Goal: Browse casually: Explore the website without a specific task or goal

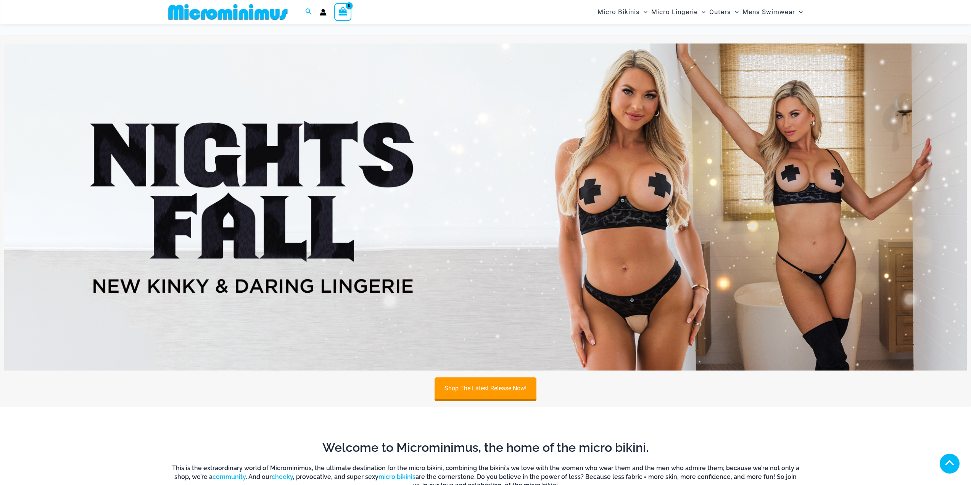
scroll to position [375, 0]
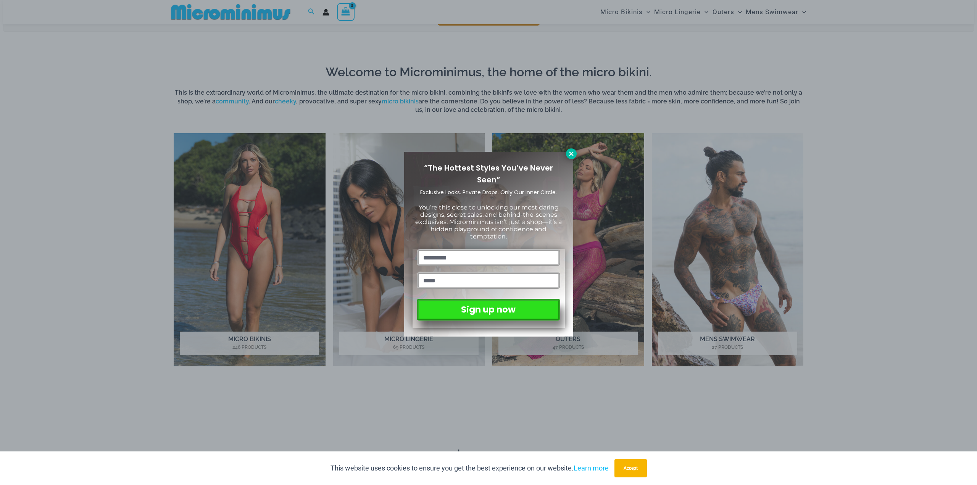
click at [573, 155] on icon at bounding box center [571, 153] width 7 height 7
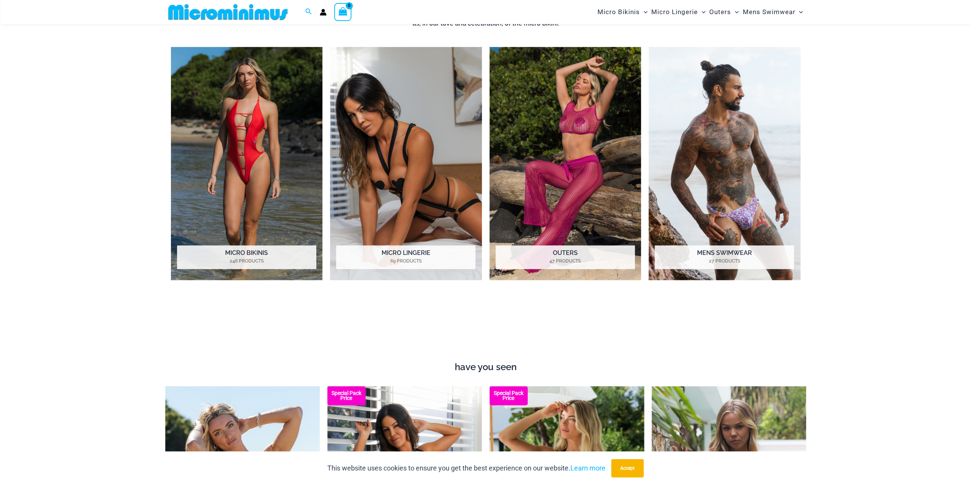
scroll to position [566, 0]
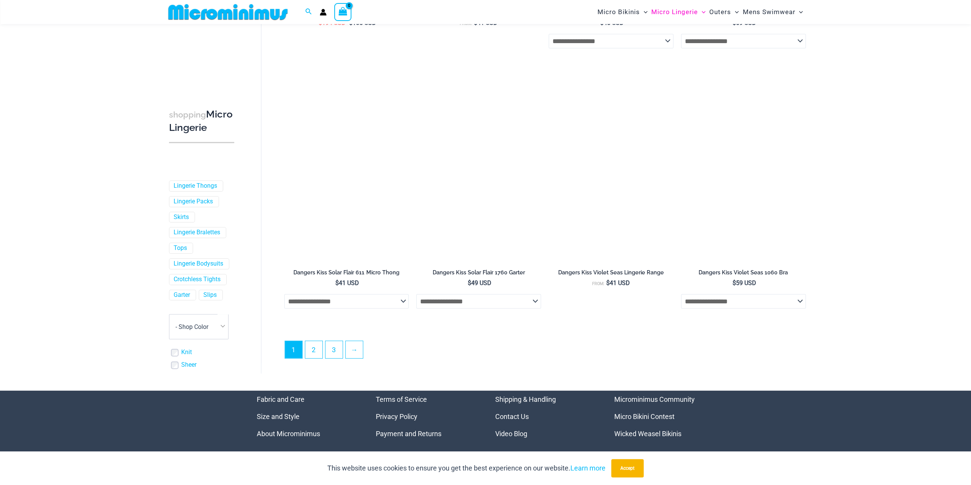
scroll to position [1882, 0]
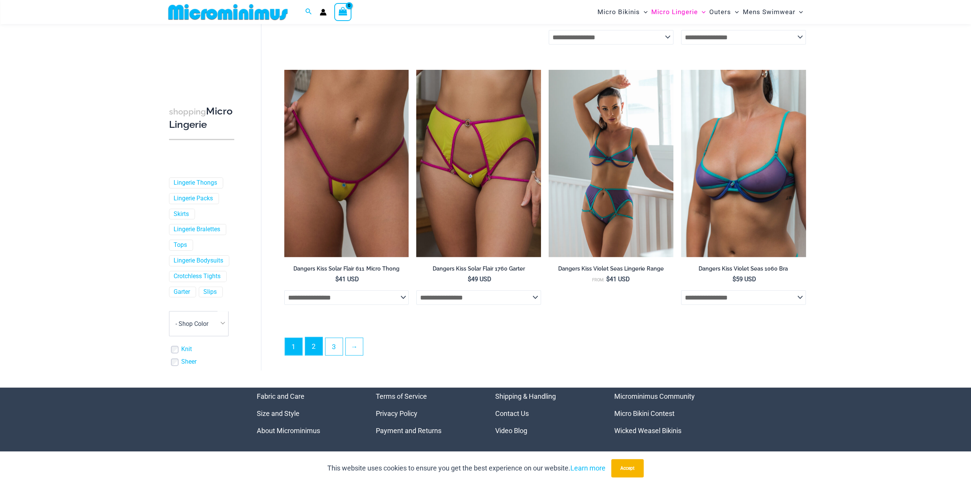
click at [315, 348] on link "2" at bounding box center [313, 346] width 17 height 18
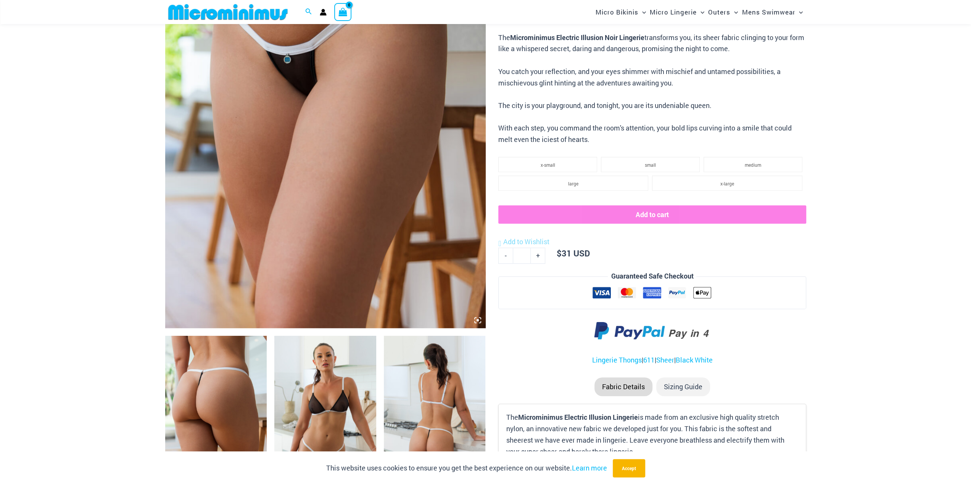
scroll to position [375, 0]
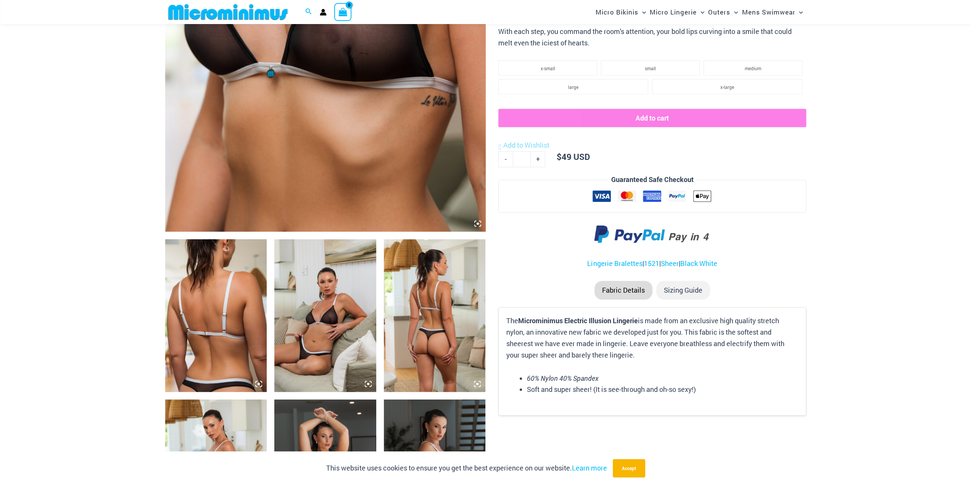
scroll to position [375, 0]
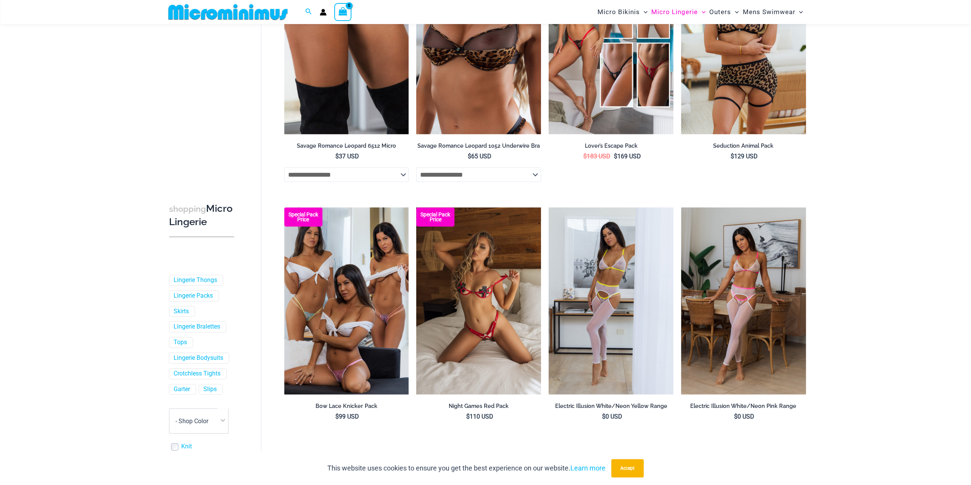
scroll to position [1879, 0]
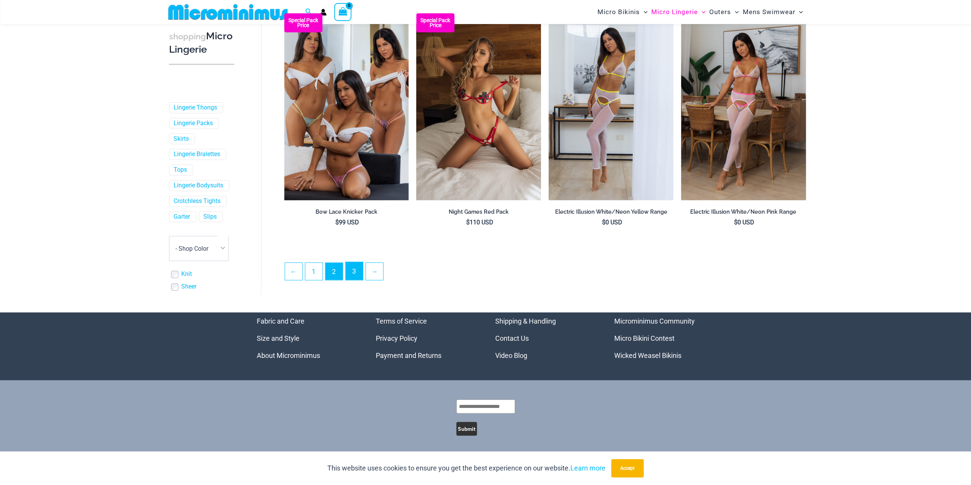
click at [355, 270] on link "3" at bounding box center [354, 271] width 17 height 18
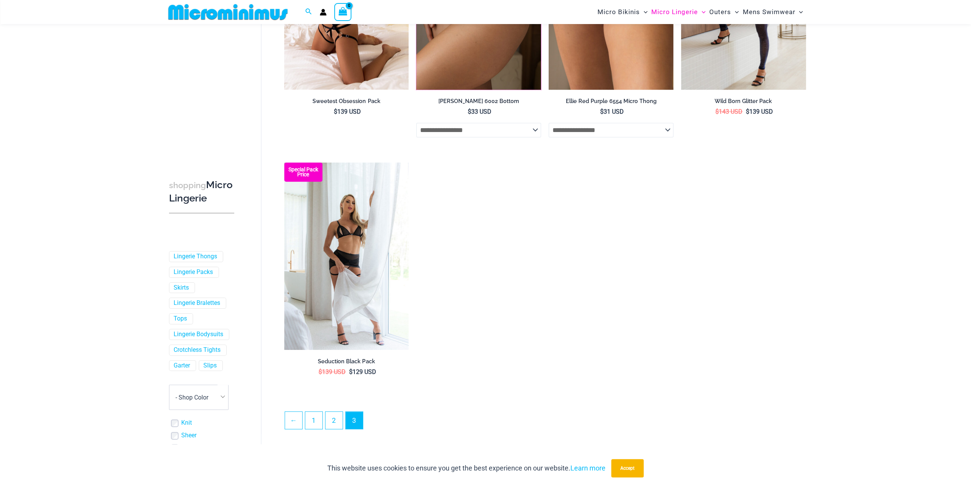
scroll to position [184, 0]
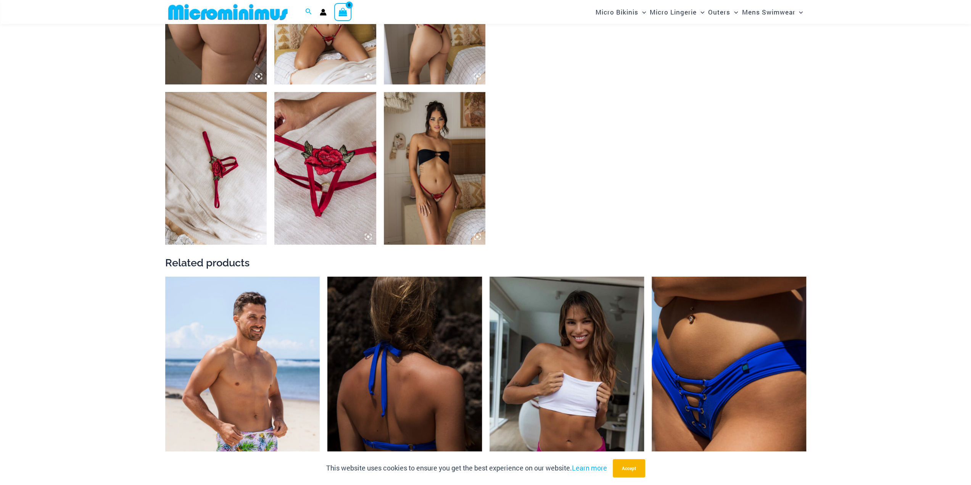
scroll to position [680, 0]
